Goal: Task Accomplishment & Management: Manage account settings

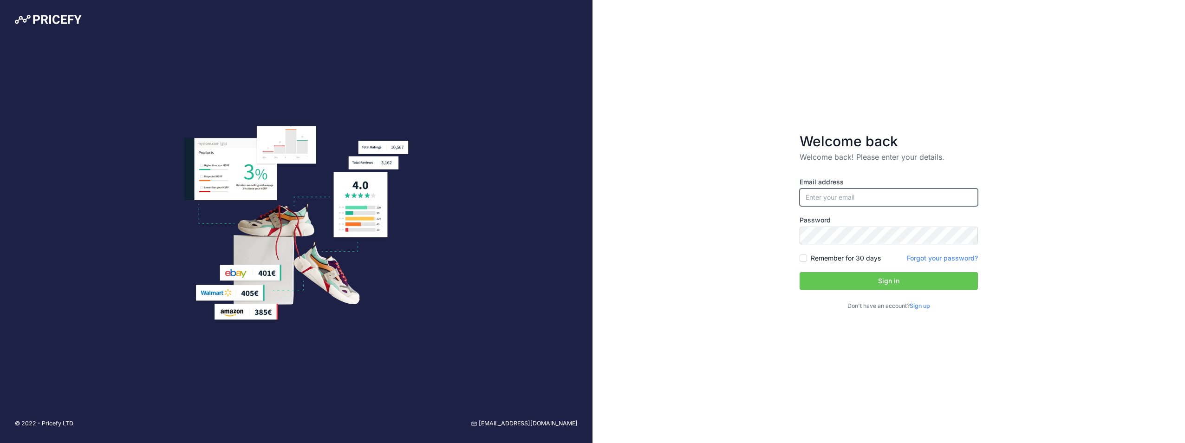
type input "[PERSON_NAME][EMAIL_ADDRESS][PERSON_NAME][DOMAIN_NAME]"
click at [886, 281] on button "Sign in" at bounding box center [889, 281] width 178 height 18
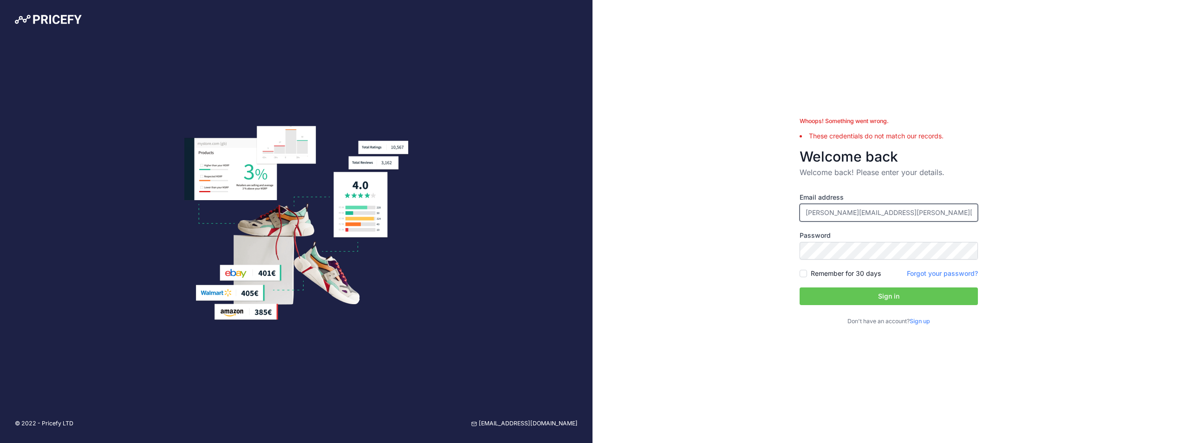
click at [843, 213] on input "[PERSON_NAME][EMAIL_ADDRESS][PERSON_NAME][DOMAIN_NAME]" at bounding box center [889, 213] width 178 height 18
click at [846, 213] on input "[PERSON_NAME][EMAIL_ADDRESS][PERSON_NAME][DOMAIN_NAME]" at bounding box center [889, 213] width 178 height 18
type input "[EMAIL_ADDRESS][DOMAIN_NAME]"
click at [800, 287] on button "Sign in" at bounding box center [889, 296] width 178 height 18
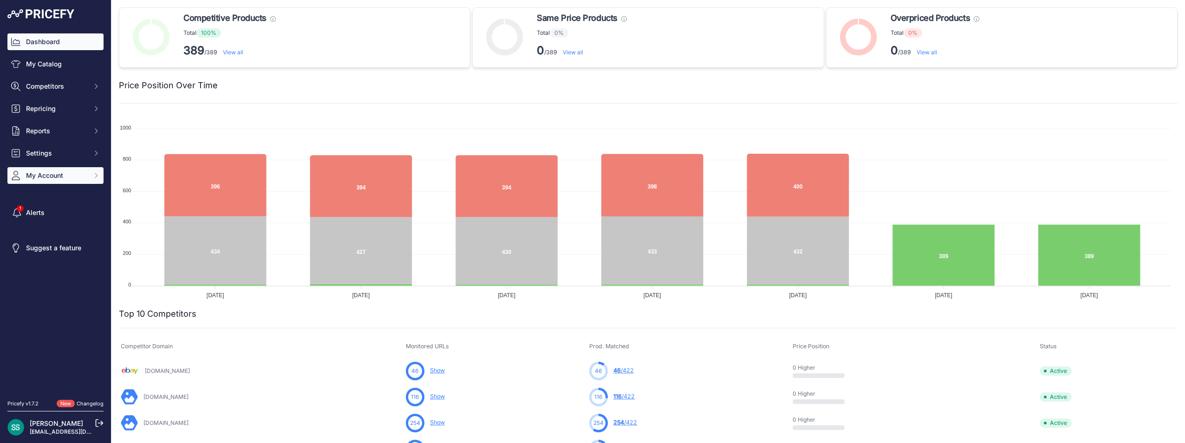
click at [70, 171] on span "My Account" at bounding box center [56, 175] width 61 height 9
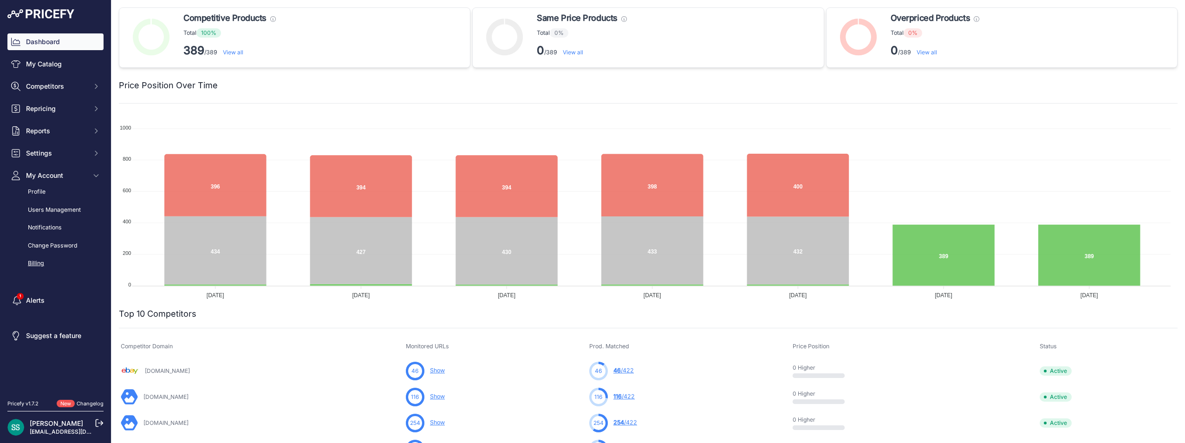
click at [32, 264] on link "Billing" at bounding box center [55, 263] width 96 height 16
